Goal: Communication & Community: Answer question/provide support

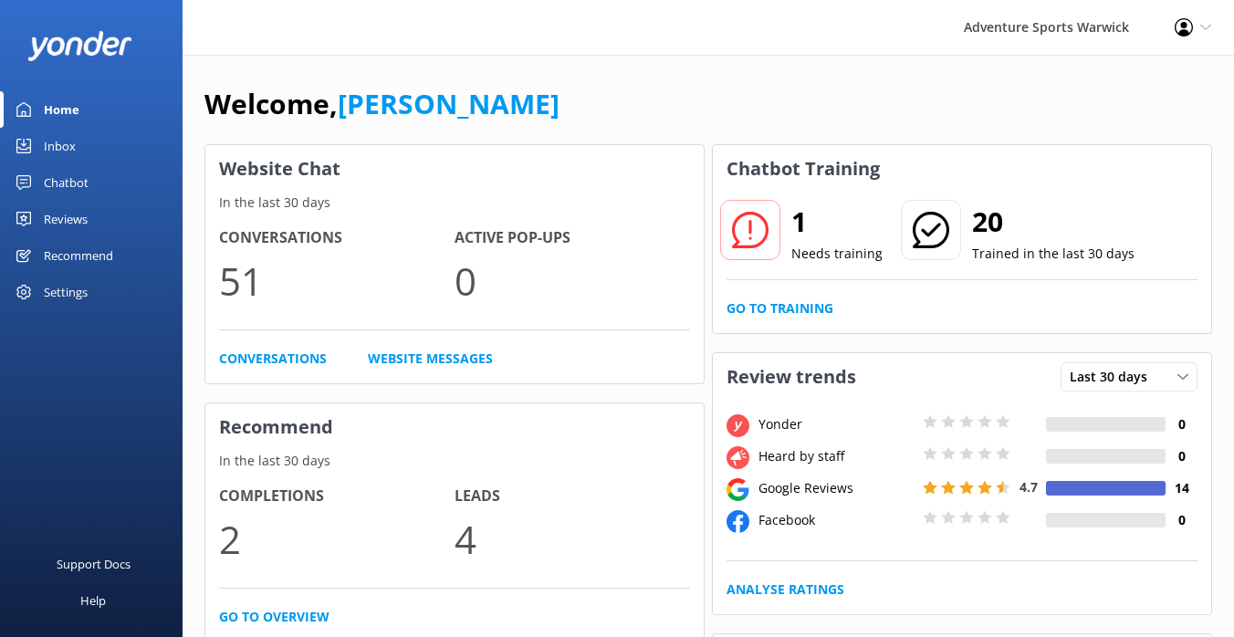
click at [67, 218] on div "Reviews" at bounding box center [66, 219] width 44 height 37
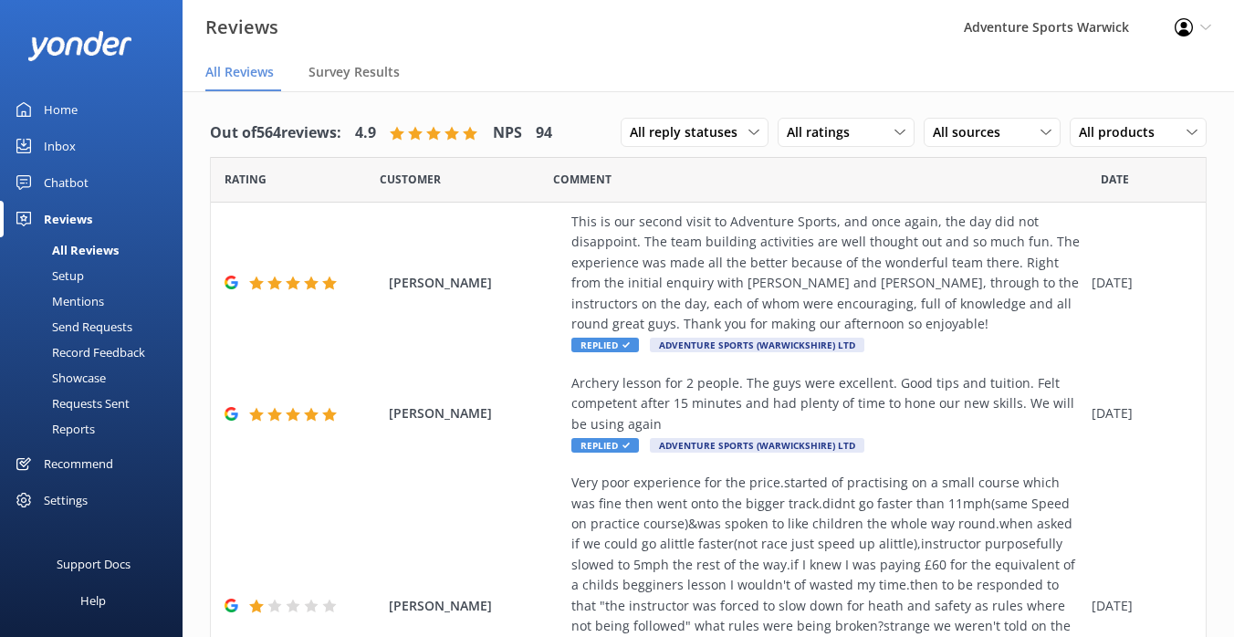
click at [63, 111] on div "Home" at bounding box center [61, 109] width 34 height 37
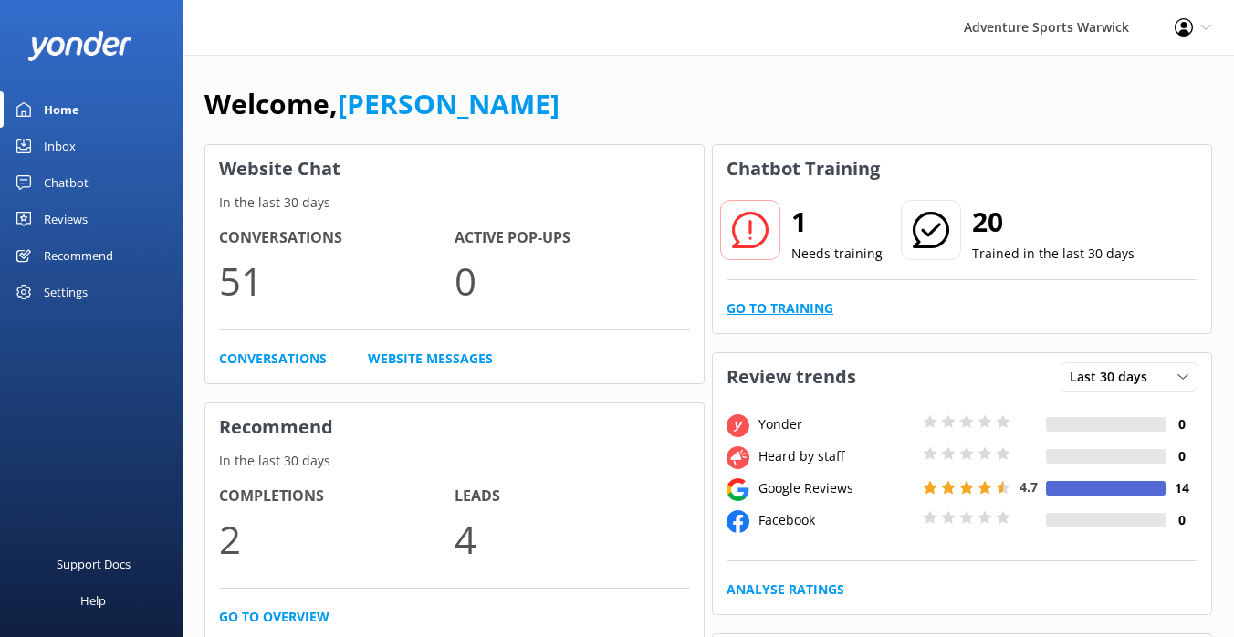
click at [768, 305] on link "Go to Training" at bounding box center [780, 309] width 107 height 20
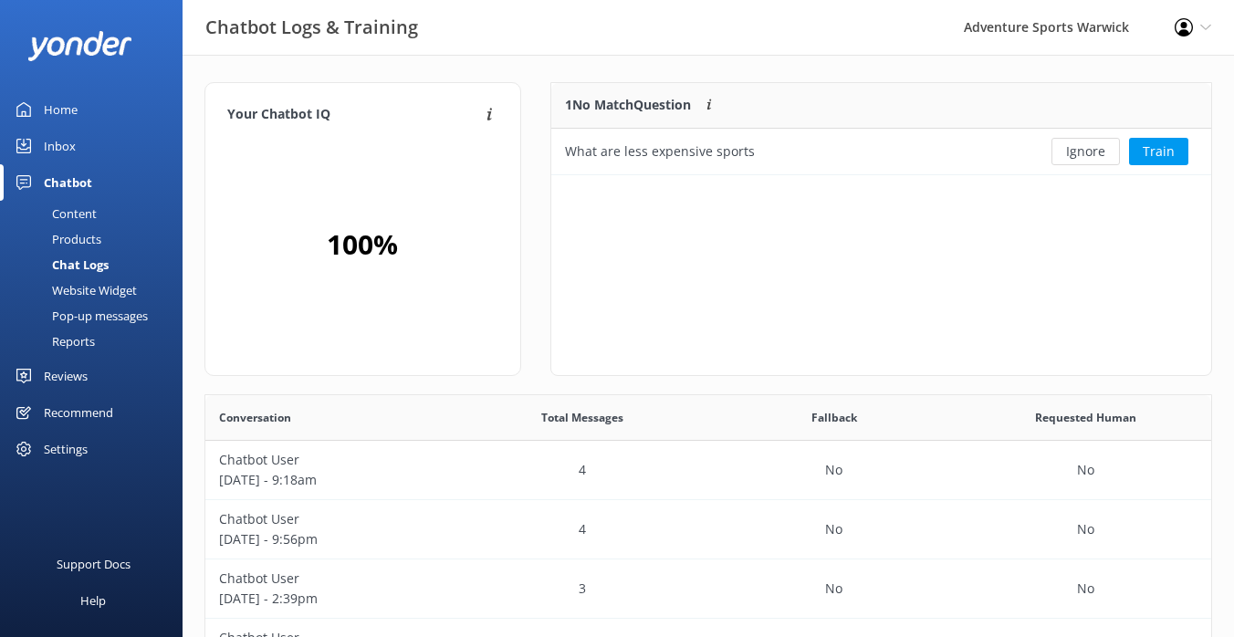
scroll to position [92, 660]
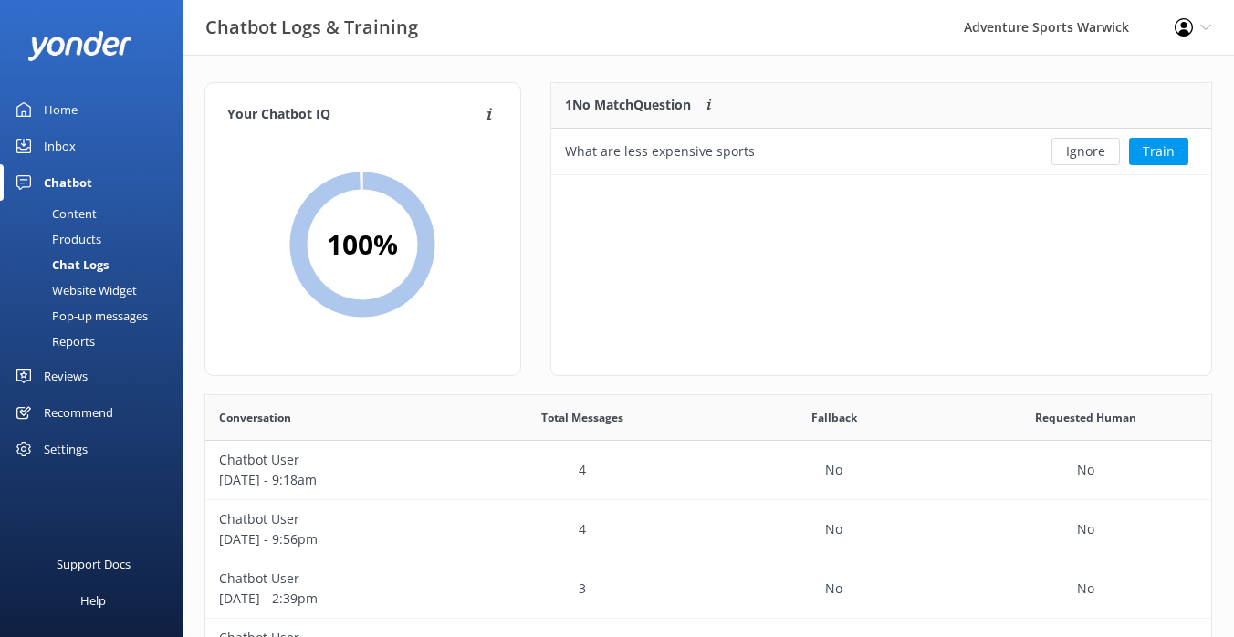
click at [67, 115] on div "Home" at bounding box center [61, 109] width 34 height 37
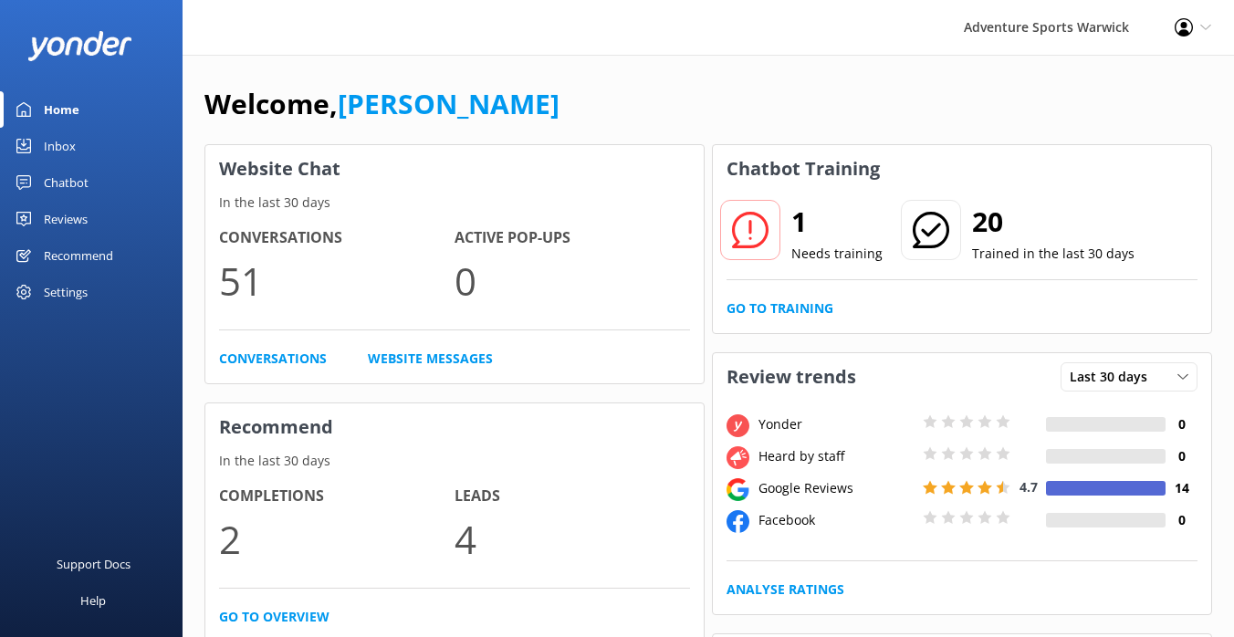
click at [76, 219] on div "Reviews" at bounding box center [66, 219] width 44 height 37
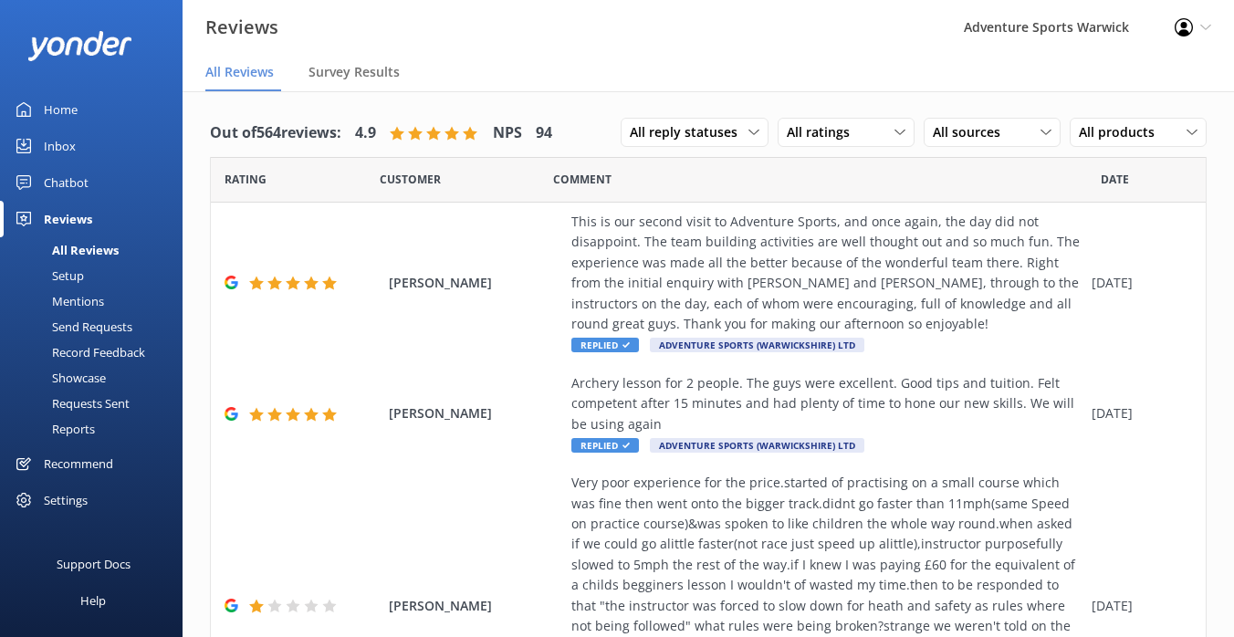
click at [55, 510] on div "Settings" at bounding box center [66, 500] width 44 height 37
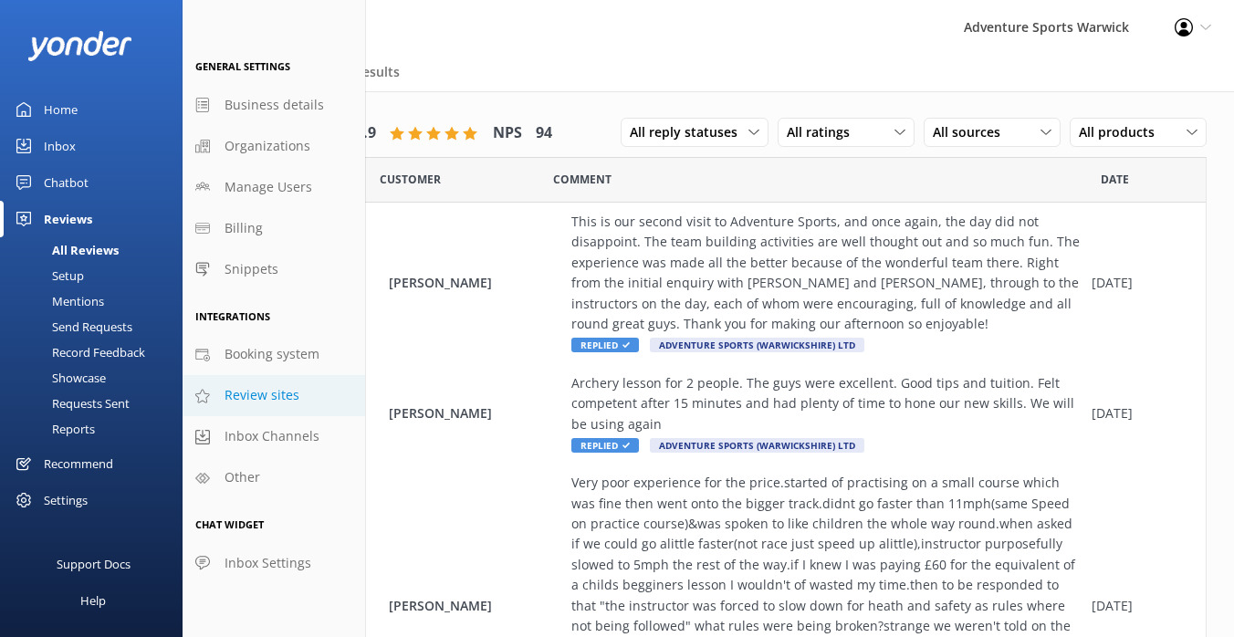
click at [265, 401] on span "Review sites" at bounding box center [262, 395] width 75 height 20
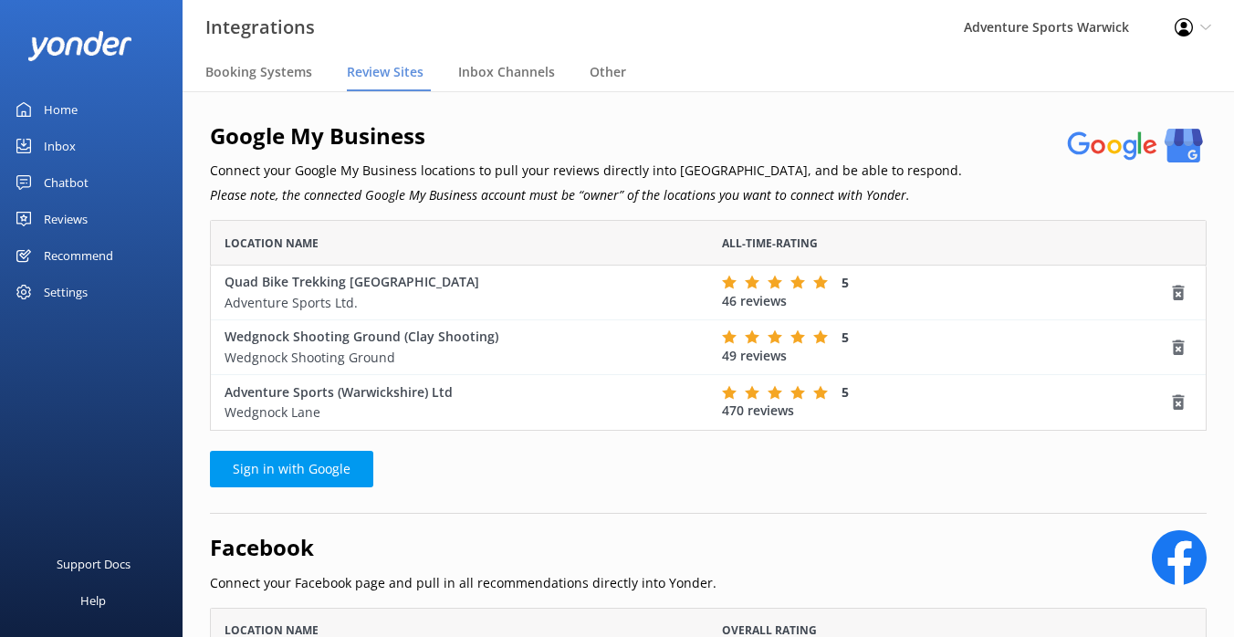
click at [56, 112] on div "Home" at bounding box center [61, 109] width 34 height 37
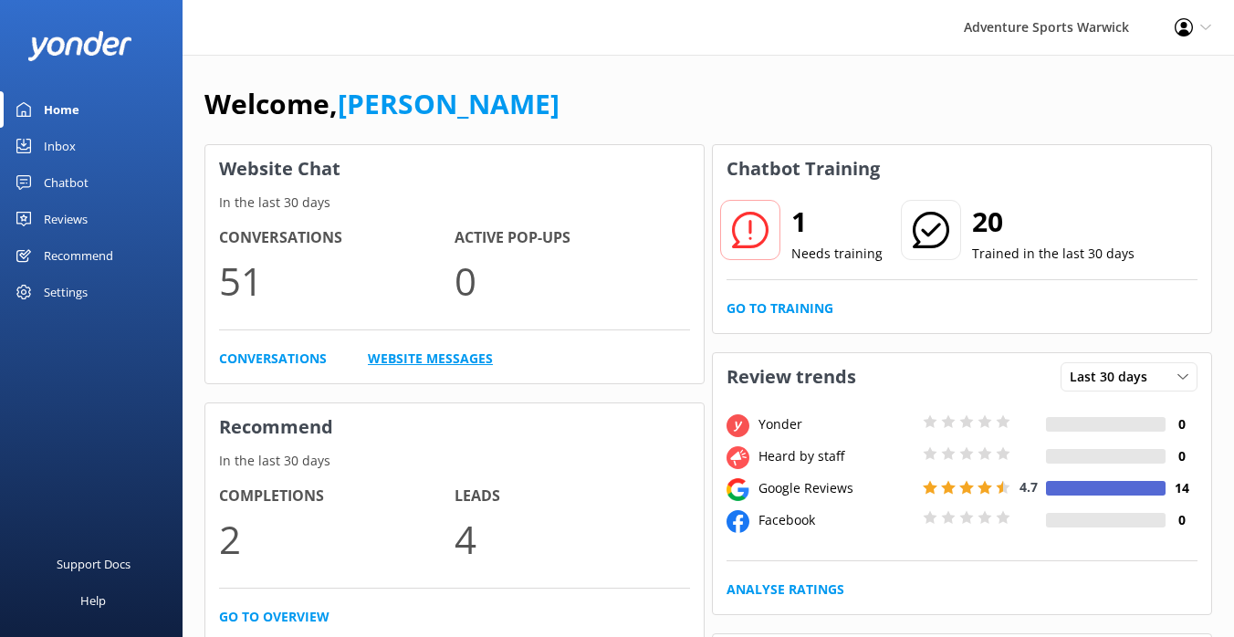
click at [435, 360] on link "Website Messages" at bounding box center [430, 359] width 125 height 20
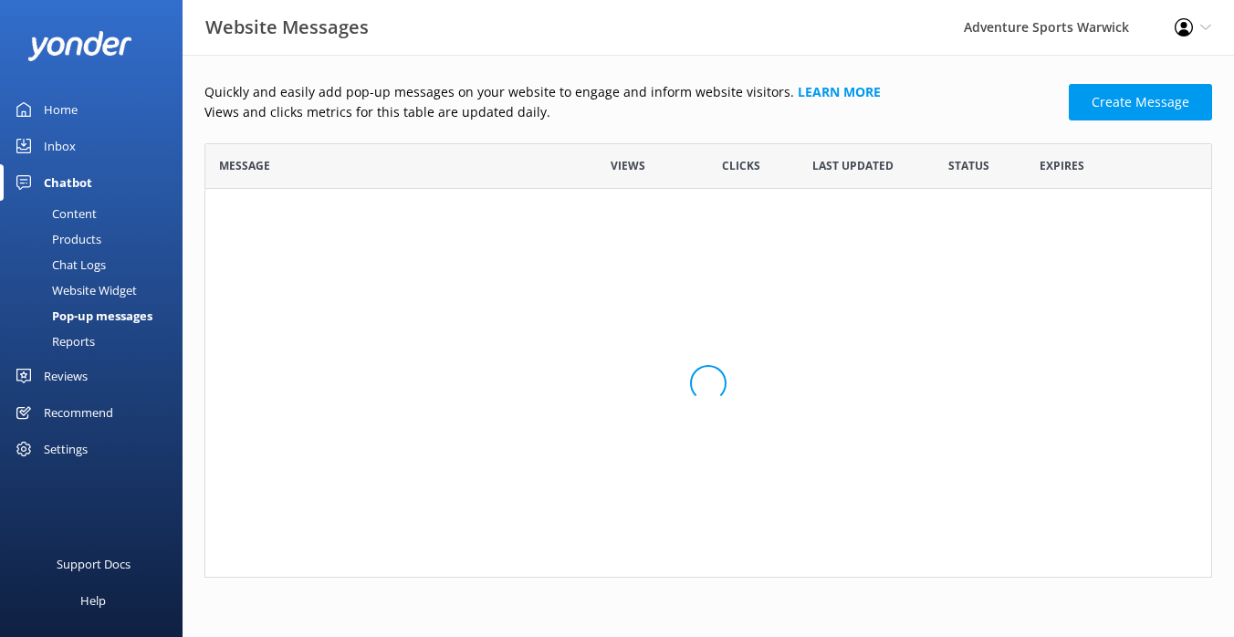
scroll to position [435, 1008]
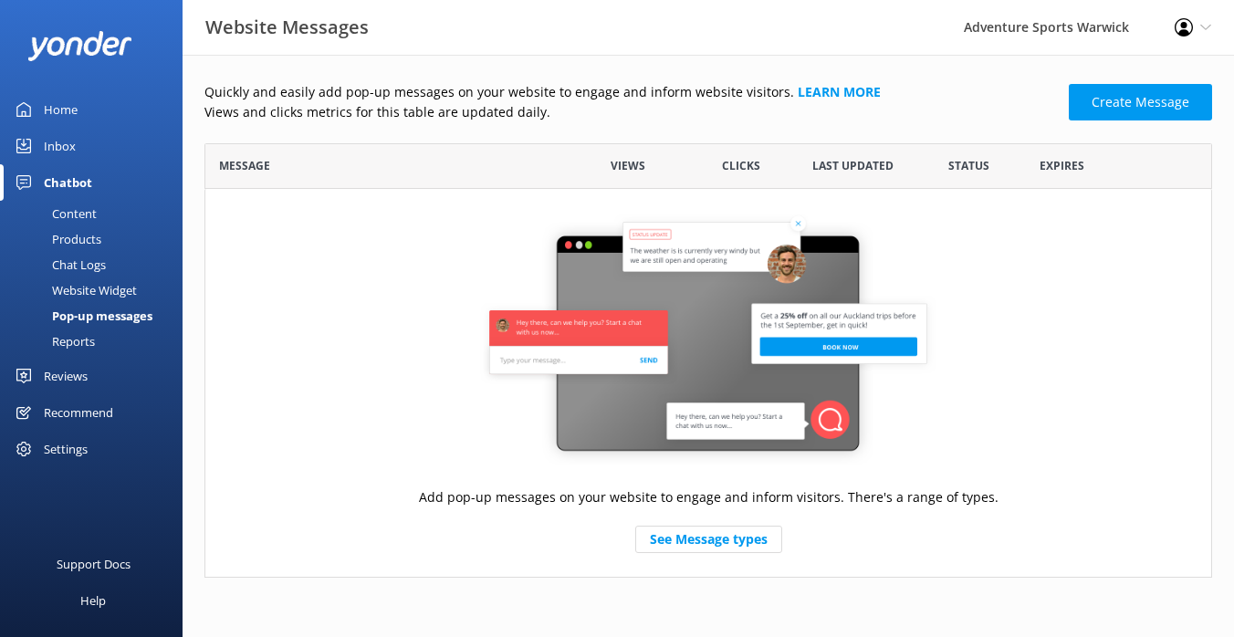
click at [52, 146] on div "Inbox" at bounding box center [60, 146] width 32 height 37
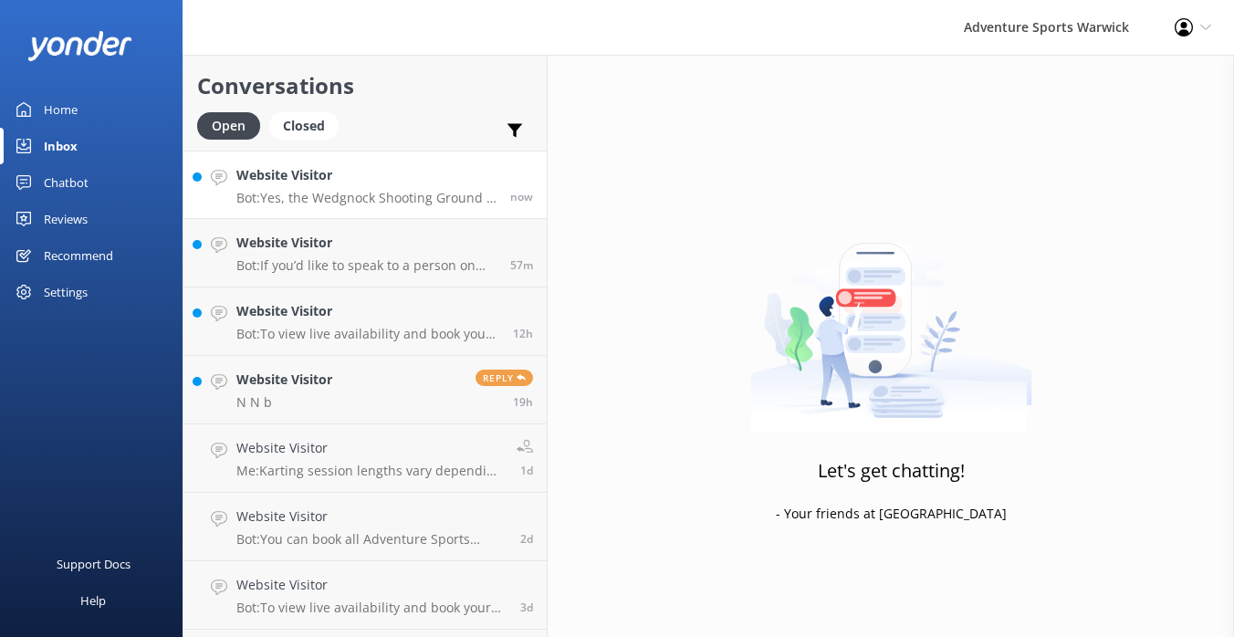
click at [394, 206] on link "Website Visitor Bot: Yes, the Wedgnock Shooting Ground is open for clay shootin…" at bounding box center [364, 185] width 363 height 68
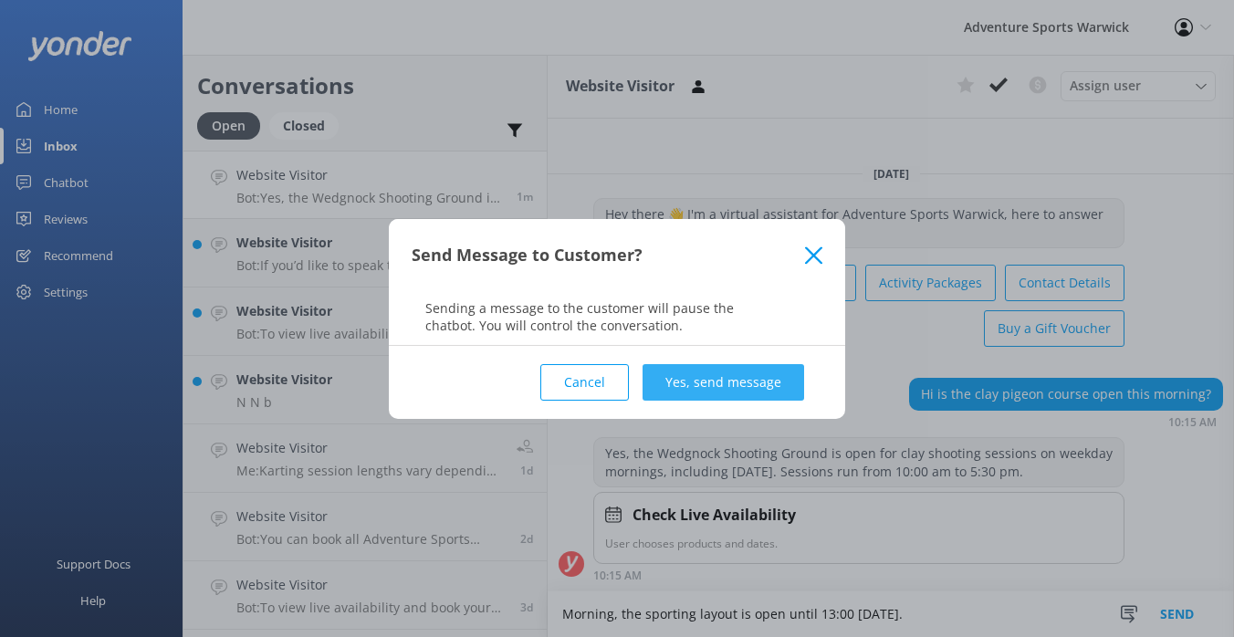
type textarea "Morning, the sporting layout is open until 13:00 [DATE]."
click at [743, 383] on button "Yes, send message" at bounding box center [724, 382] width 162 height 37
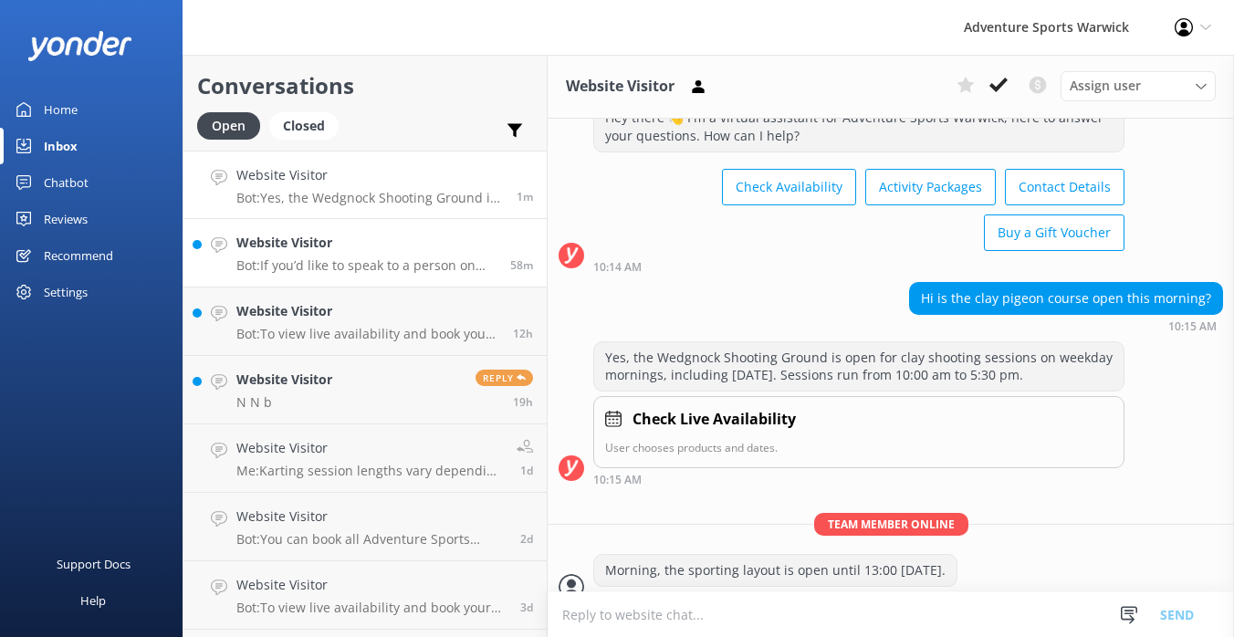
scroll to position [85, 0]
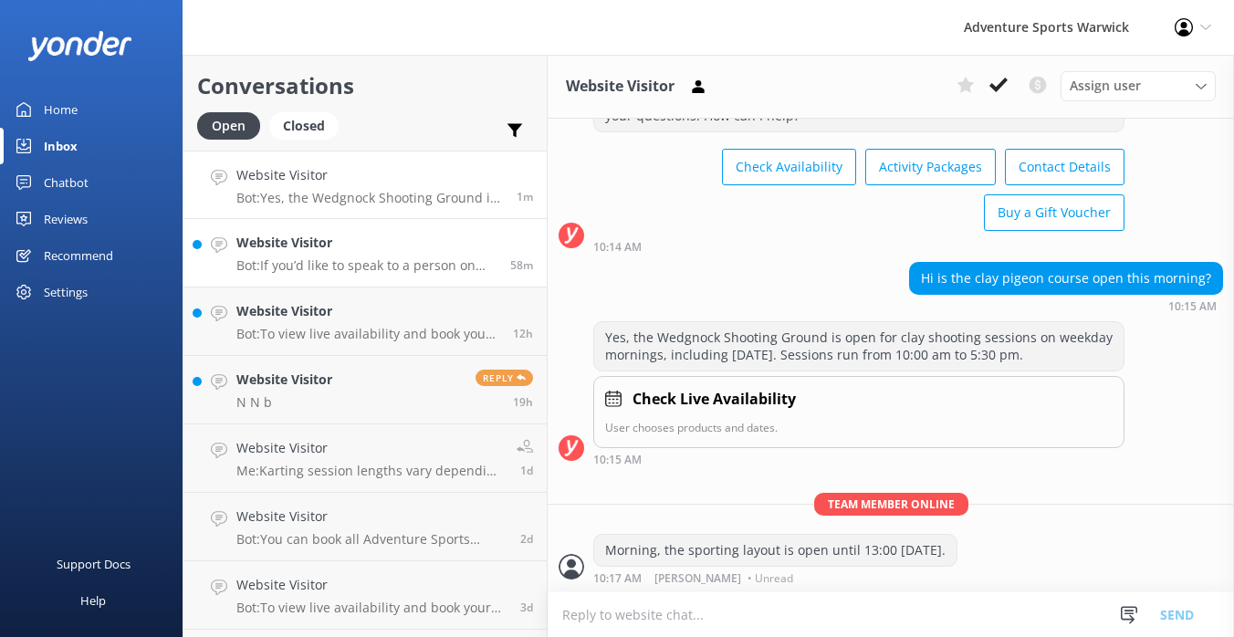
click at [357, 273] on p "Bot: If you’d like to speak to a person on the Adventure Sports team, please ca…" at bounding box center [366, 265] width 260 height 16
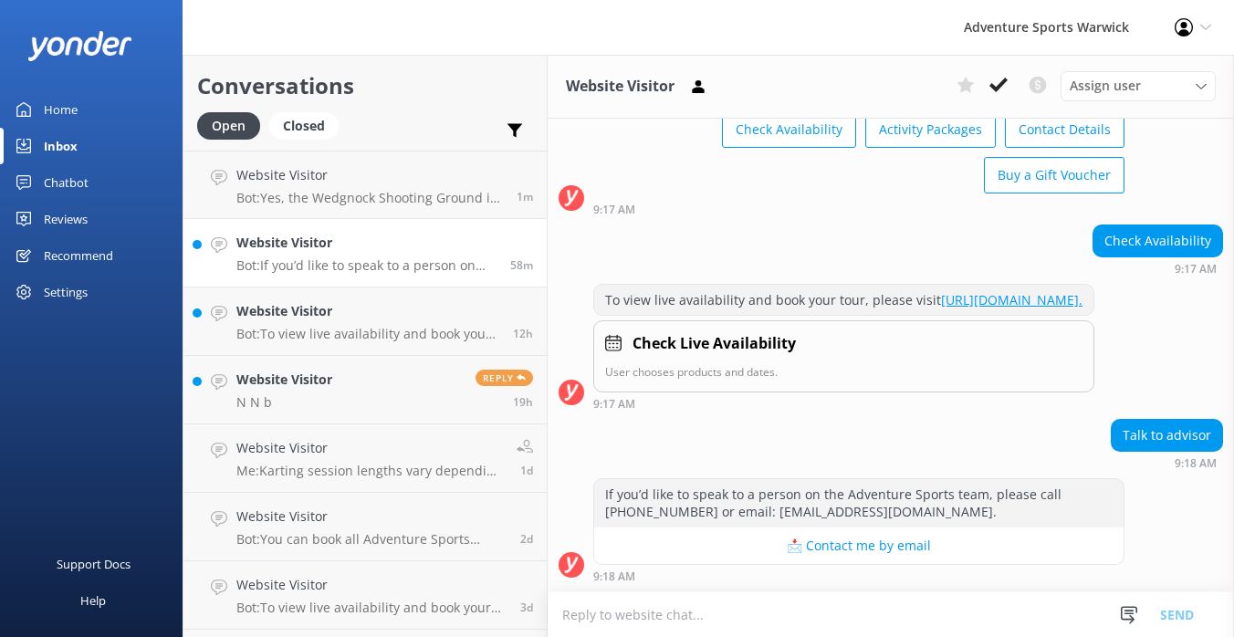
scroll to position [139, 0]
click at [360, 341] on p "Bot: To view live availability and book your tour, click [URL][DOMAIN_NAME]." at bounding box center [367, 334] width 263 height 16
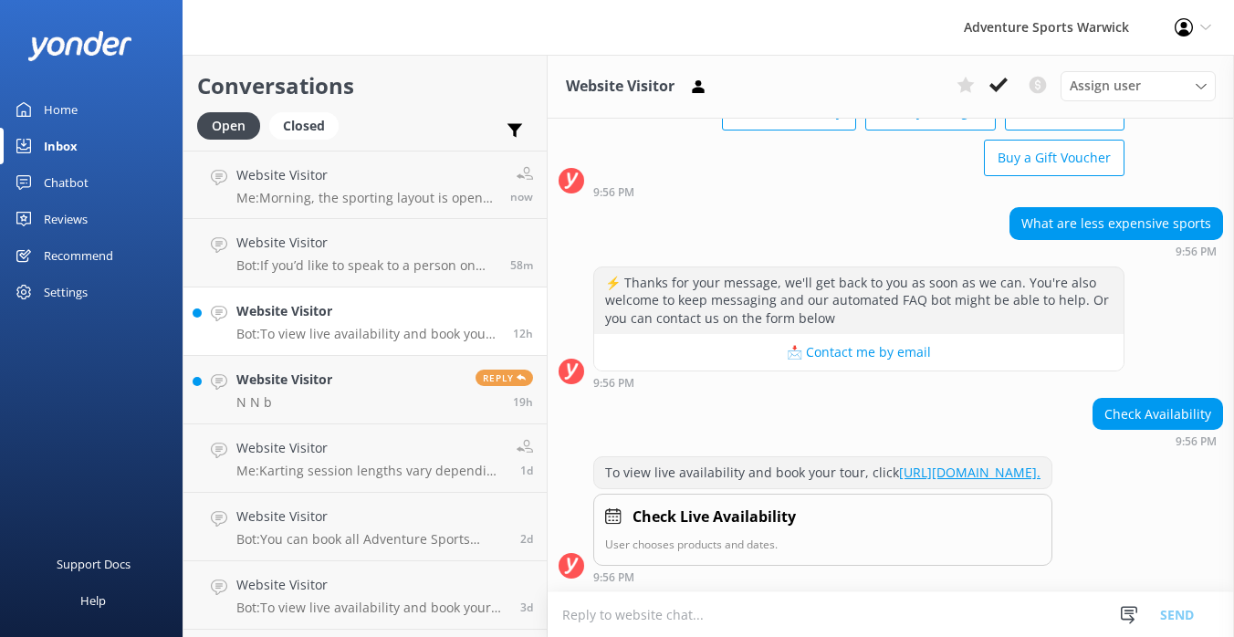
scroll to position [157, 0]
click at [397, 364] on link "Website Visitor N N b Reply 19h" at bounding box center [364, 390] width 363 height 68
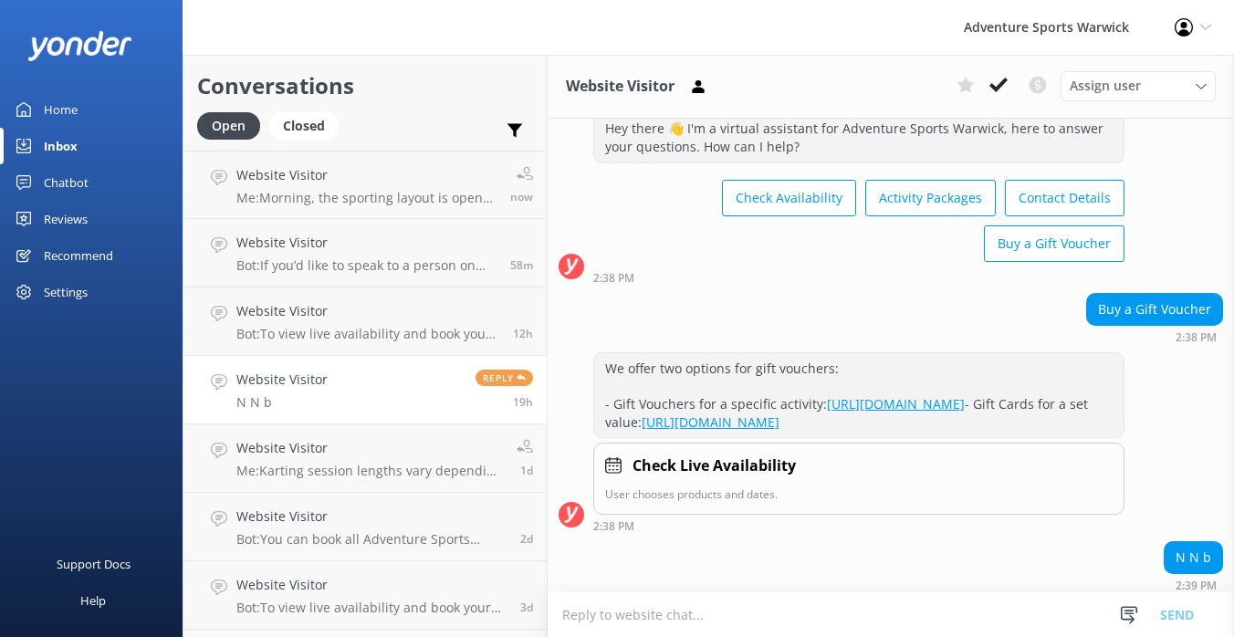
scroll to position [133, 0]
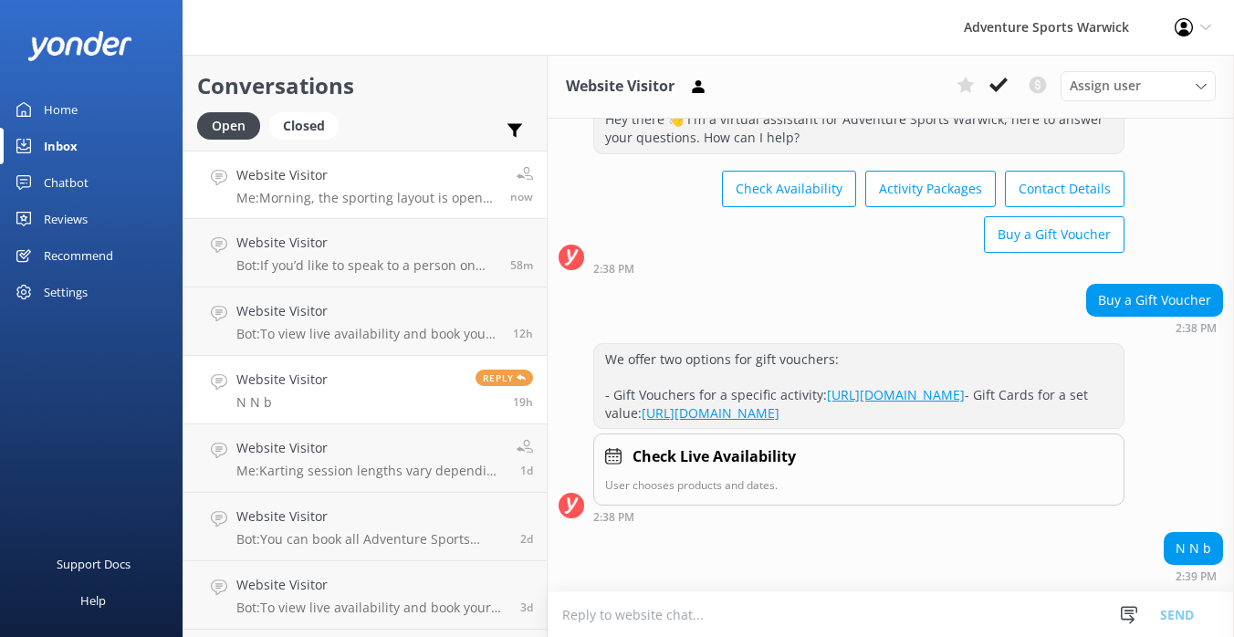
click at [424, 195] on p "Me: Morning, the sporting layout is open until 13:00 [DATE]." at bounding box center [366, 198] width 260 height 16
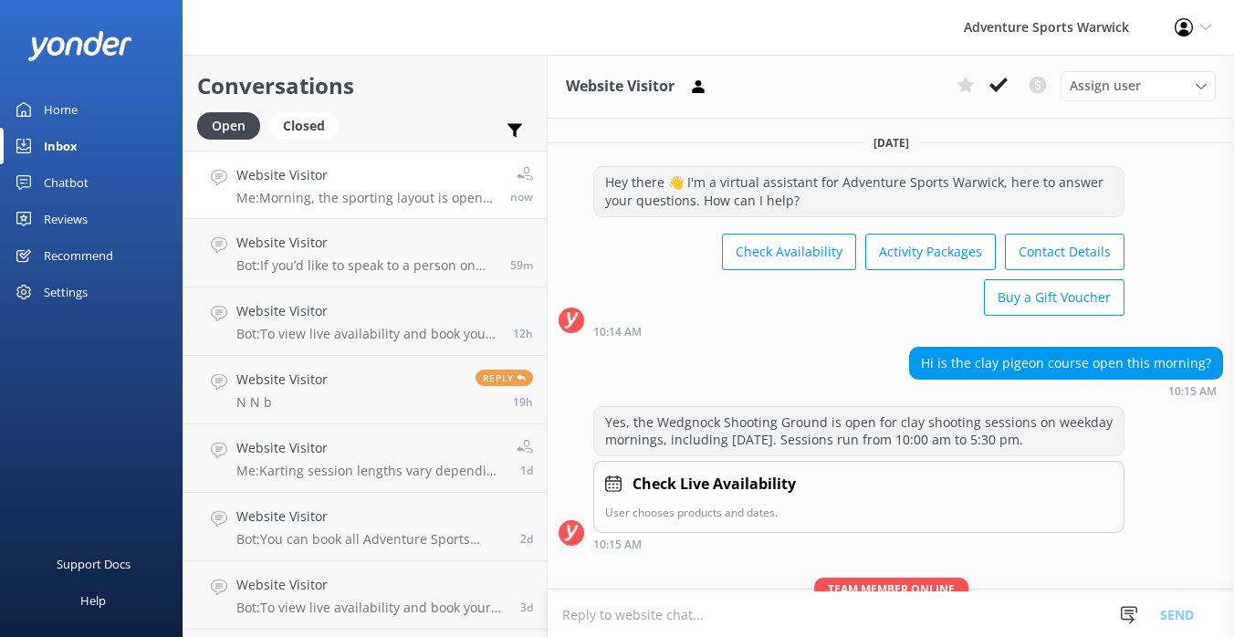
scroll to position [85, 0]
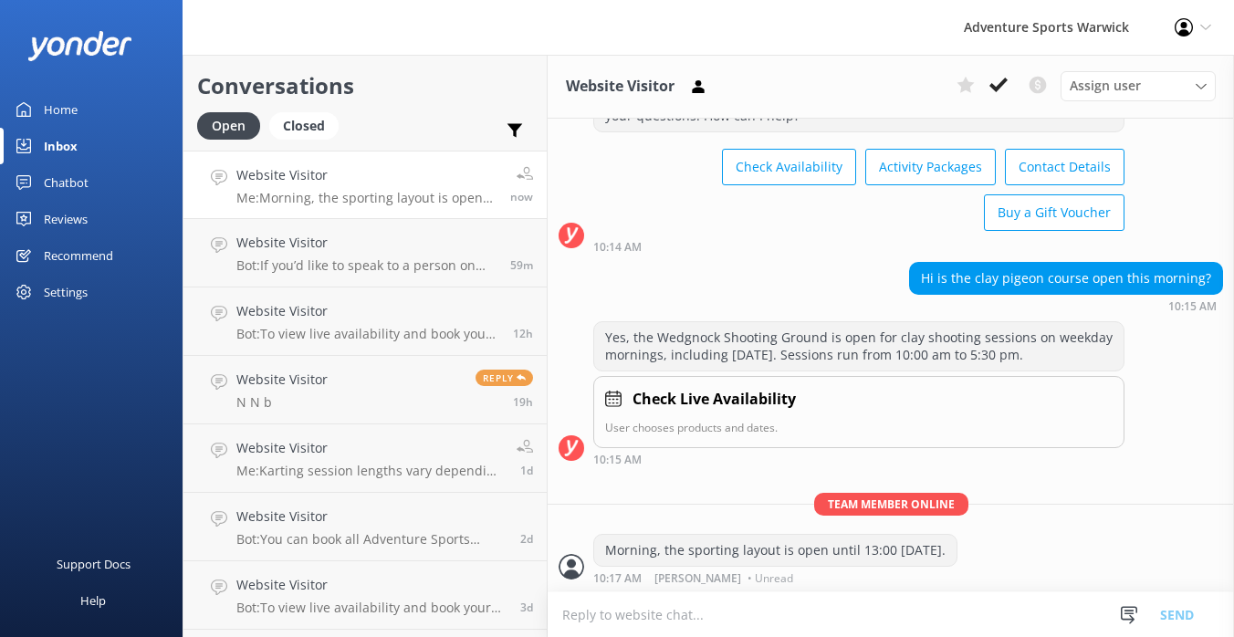
click at [56, 184] on div "Chatbot" at bounding box center [66, 182] width 45 height 37
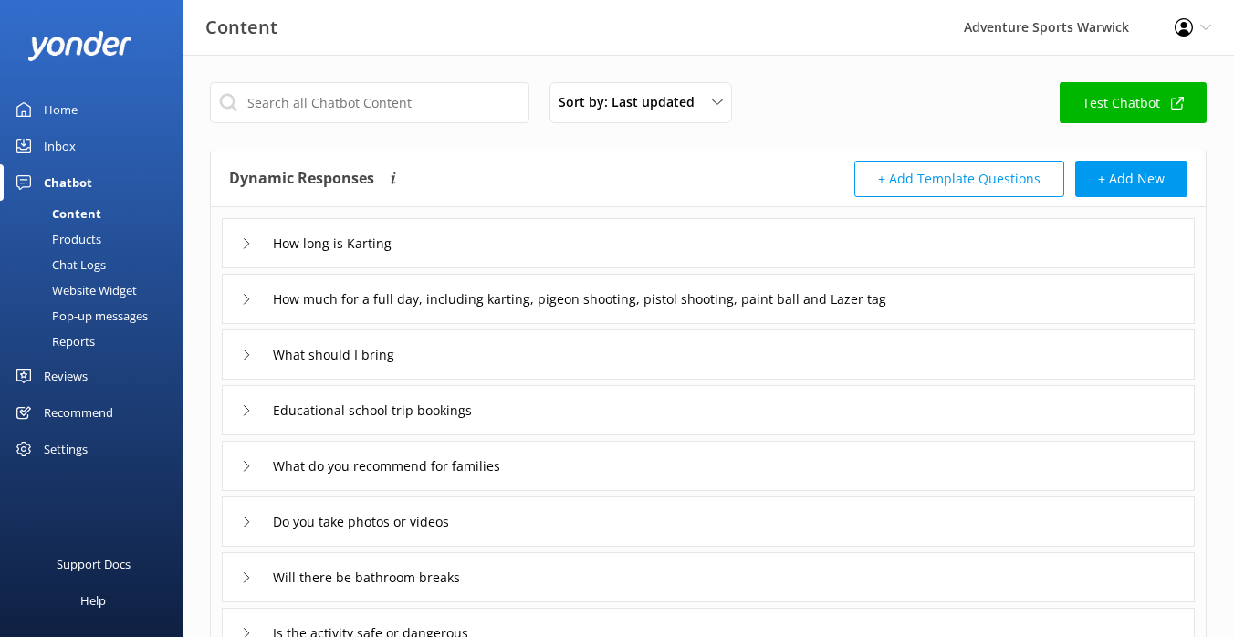
click at [69, 179] on div "Chatbot" at bounding box center [68, 182] width 48 height 37
click at [68, 107] on div "Home" at bounding box center [61, 109] width 34 height 37
